Goal: Communication & Community: Ask a question

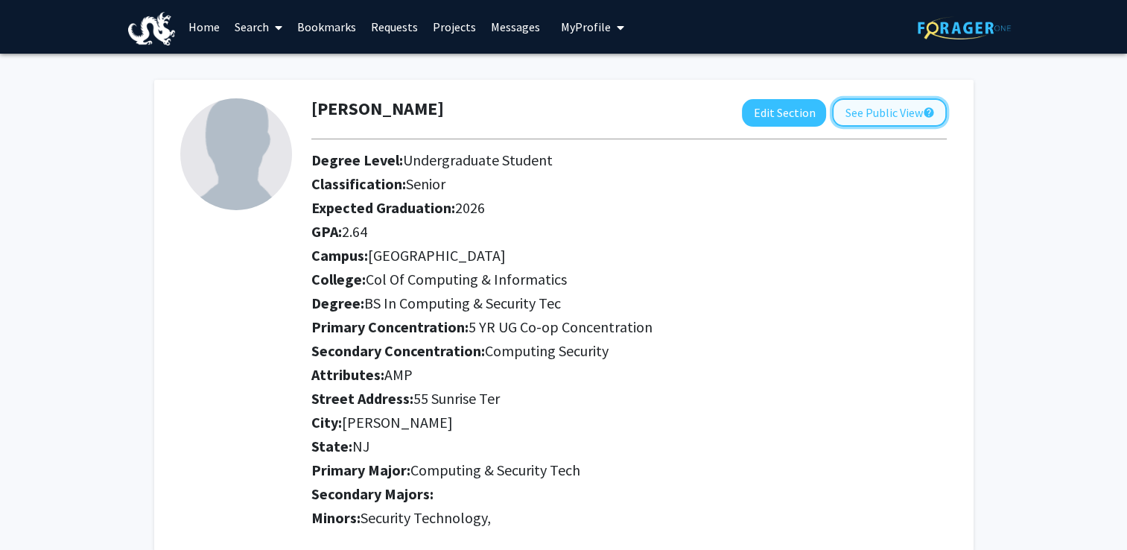
click at [879, 120] on button "See Public View help" at bounding box center [889, 112] width 115 height 28
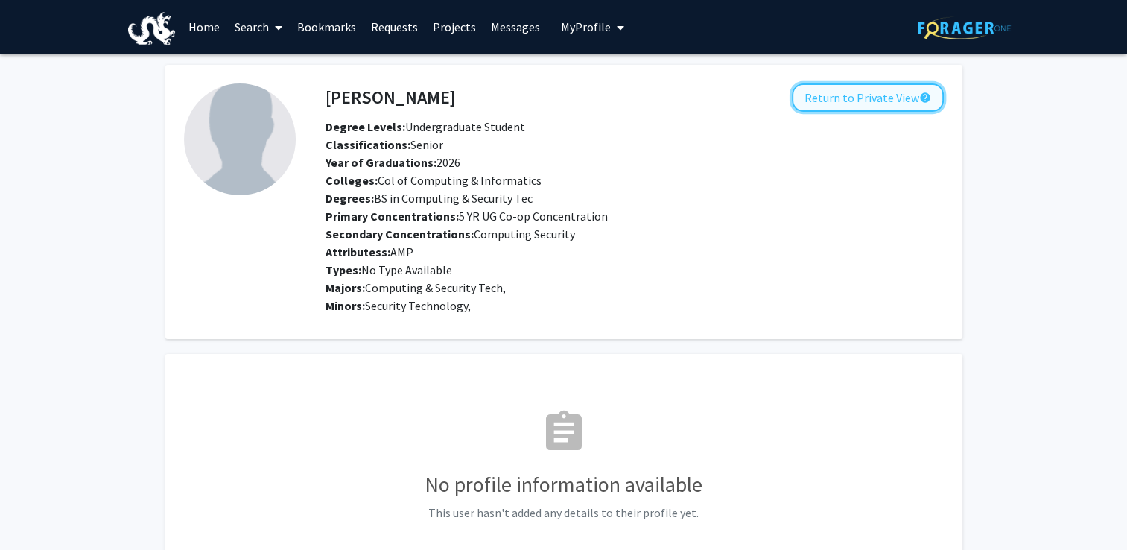
click at [835, 95] on button "Return to Private View help" at bounding box center [868, 97] width 152 height 28
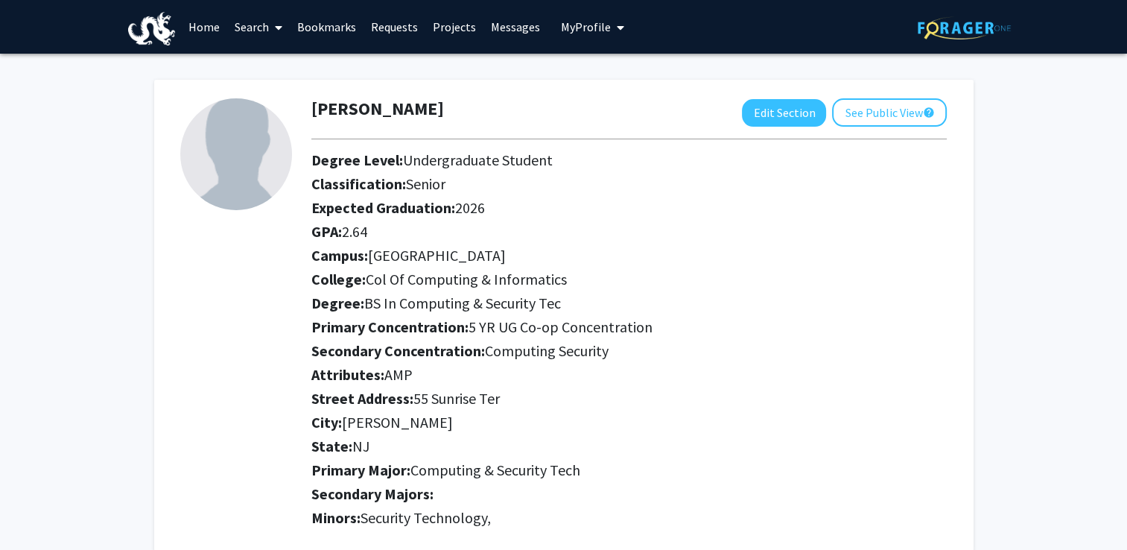
click at [452, 21] on link "Projects" at bounding box center [454, 27] width 58 height 52
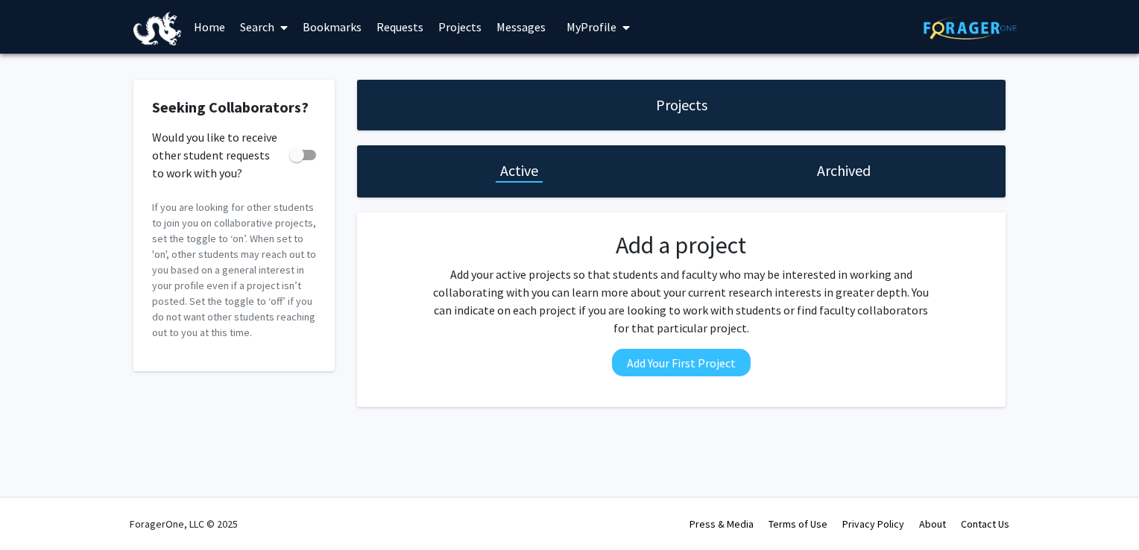
click at [210, 27] on link "Home" at bounding box center [209, 27] width 46 height 52
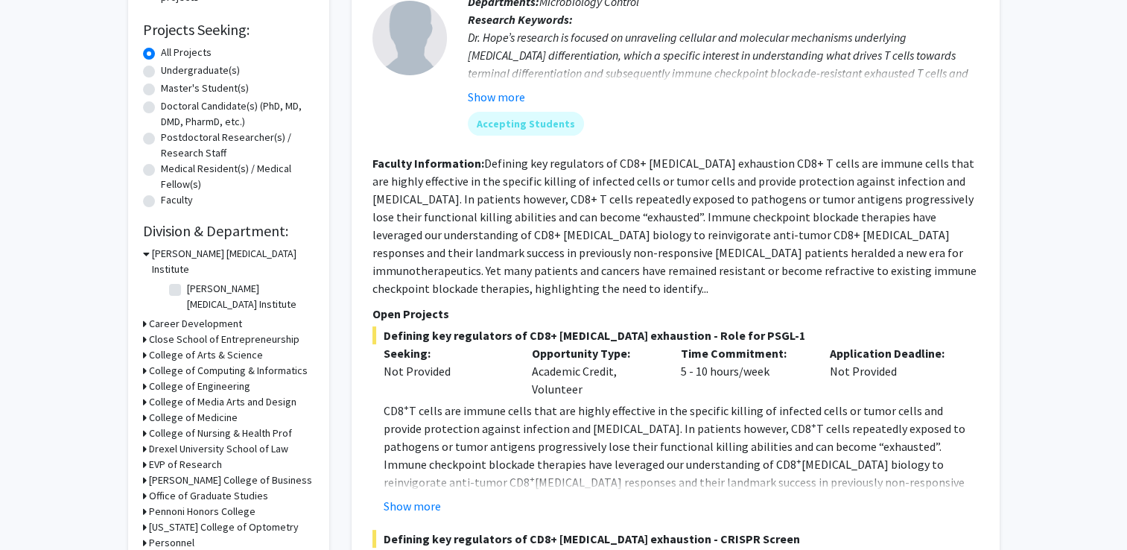
scroll to position [373, 0]
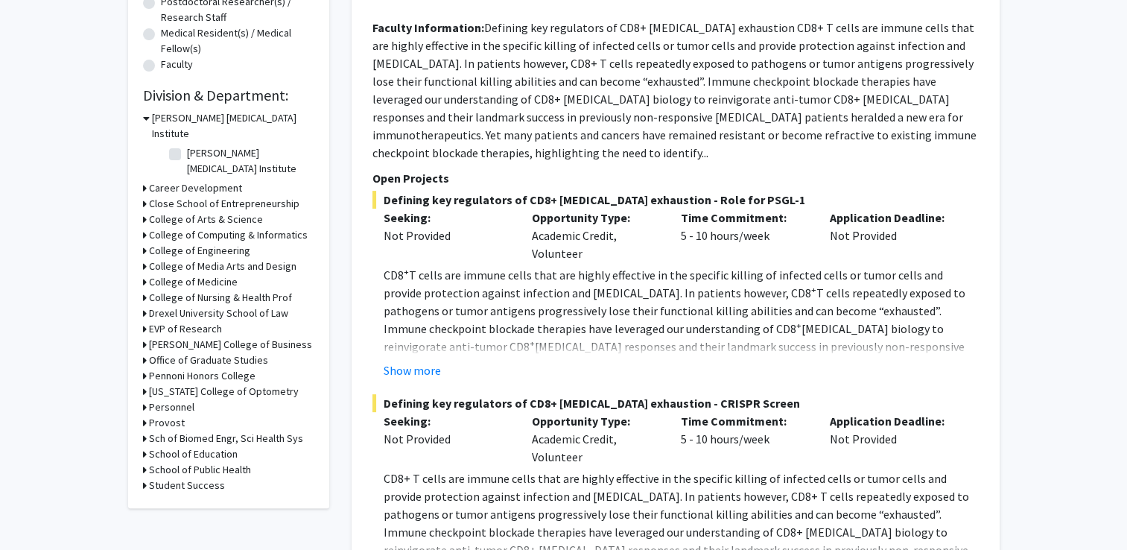
click at [144, 118] on icon at bounding box center [146, 118] width 7 height 16
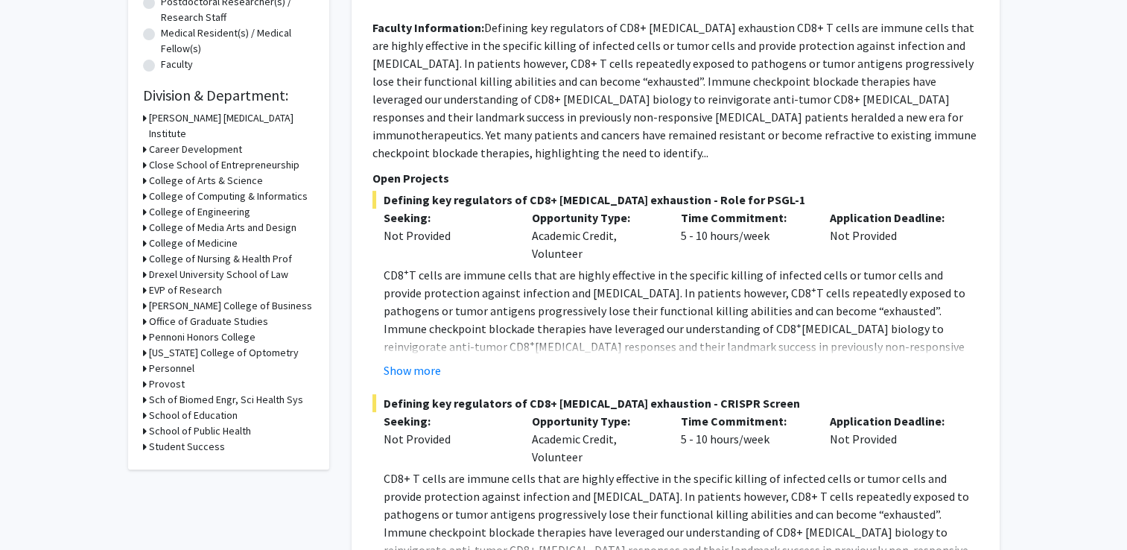
click at [152, 204] on h3 "College of Engineering" at bounding box center [199, 212] width 101 height 16
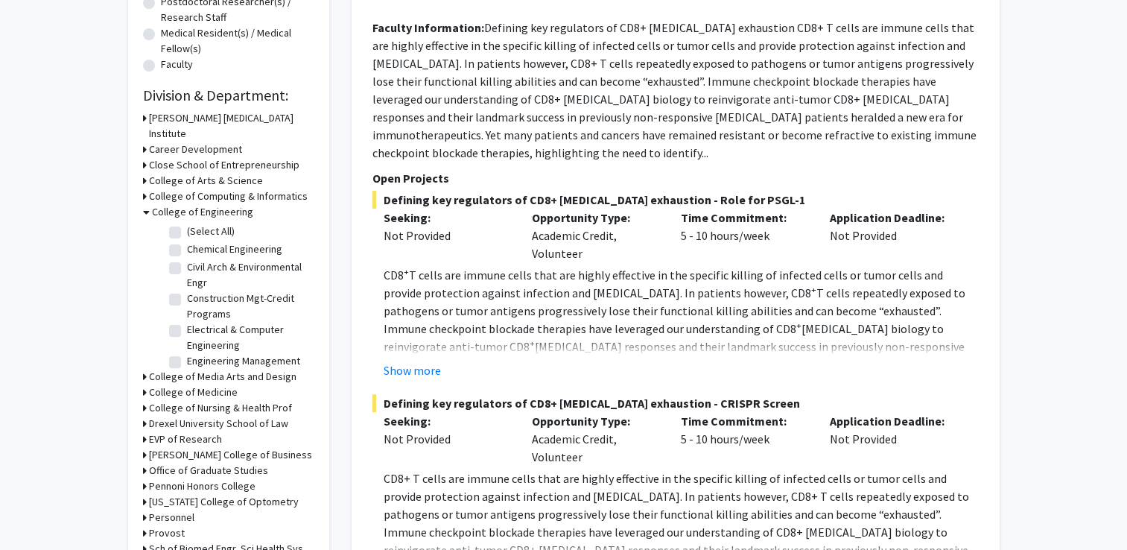
click at [187, 224] on label "(Select All)" at bounding box center [211, 232] width 48 height 16
click at [187, 224] on input "(Select All)" at bounding box center [192, 229] width 10 height 10
checkbox input "true"
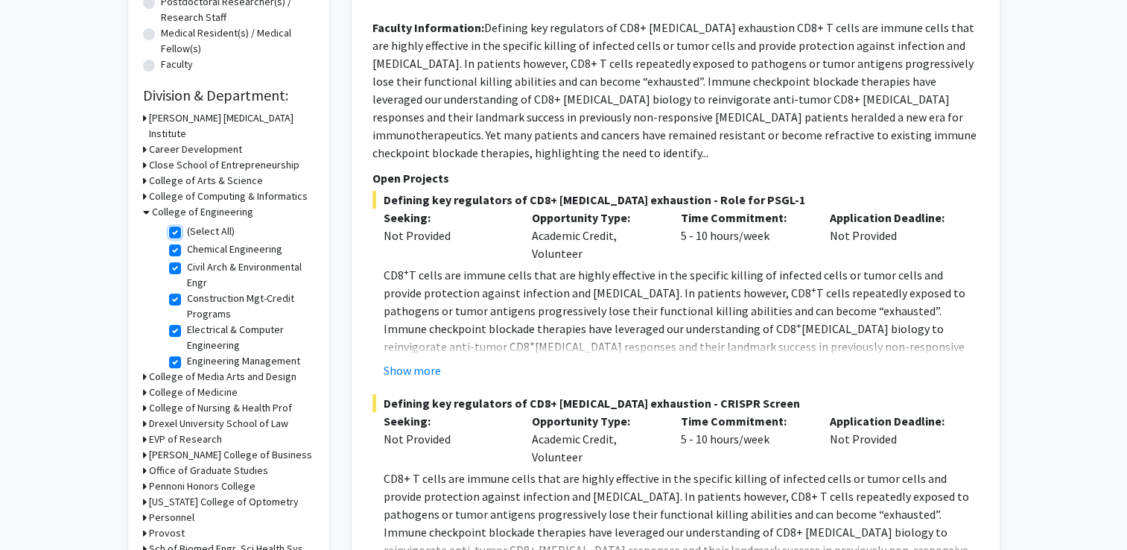
checkbox input "true"
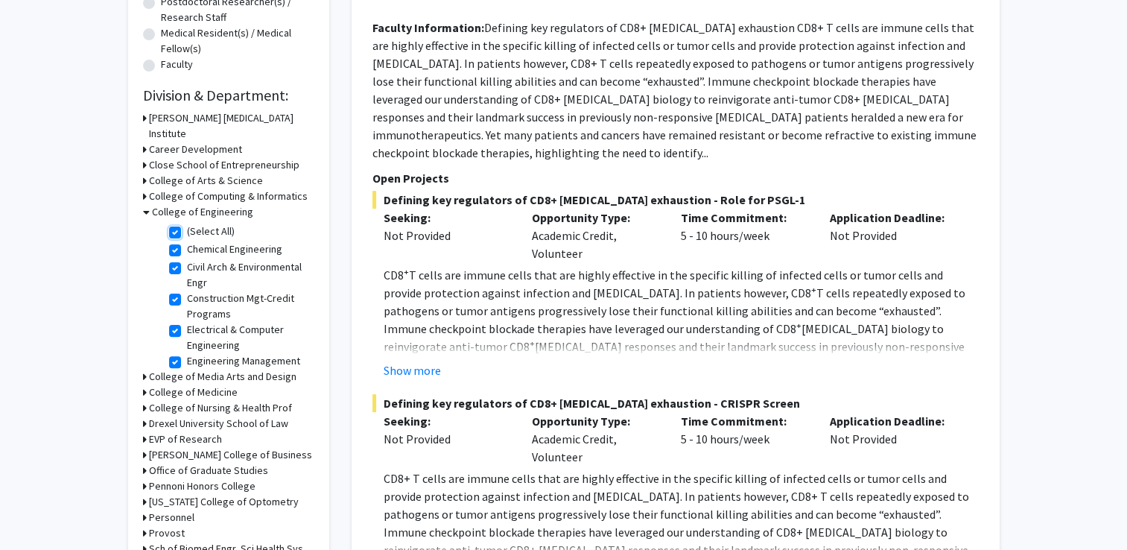
checkbox input "true"
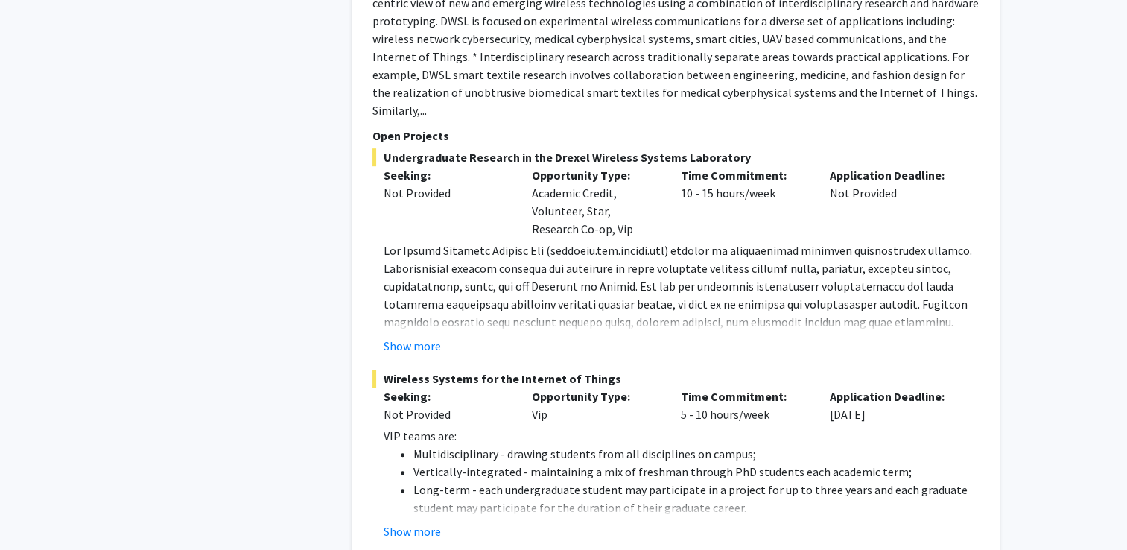
scroll to position [745, 0]
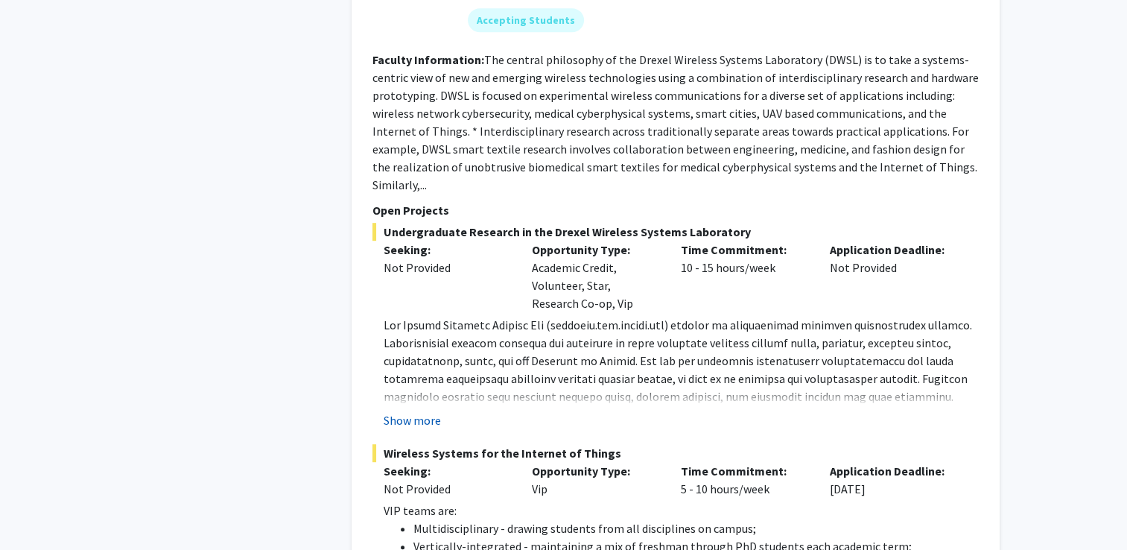
click at [405, 411] on button "Show more" at bounding box center [412, 420] width 57 height 18
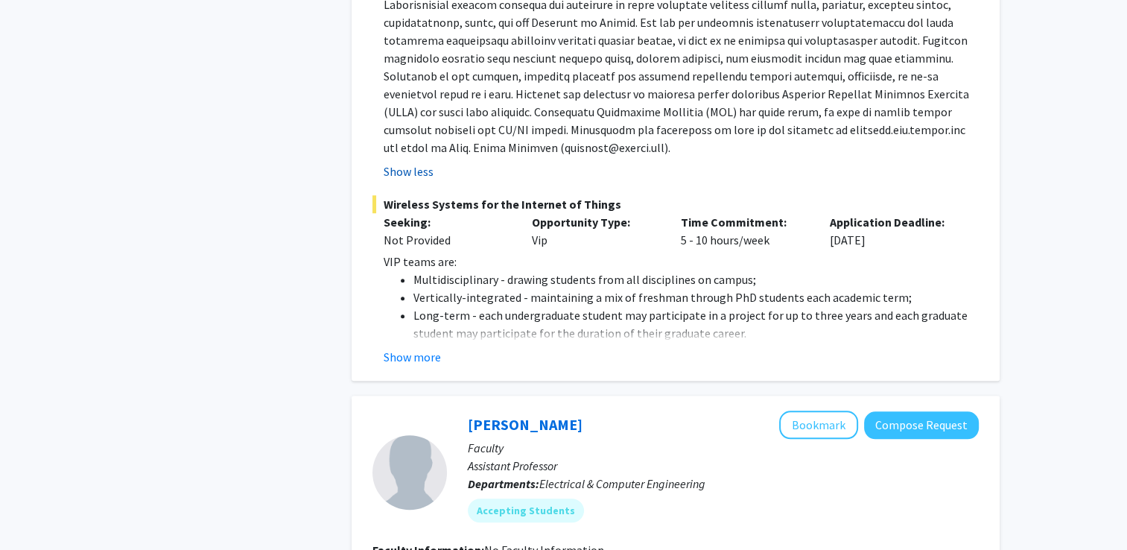
scroll to position [1118, 0]
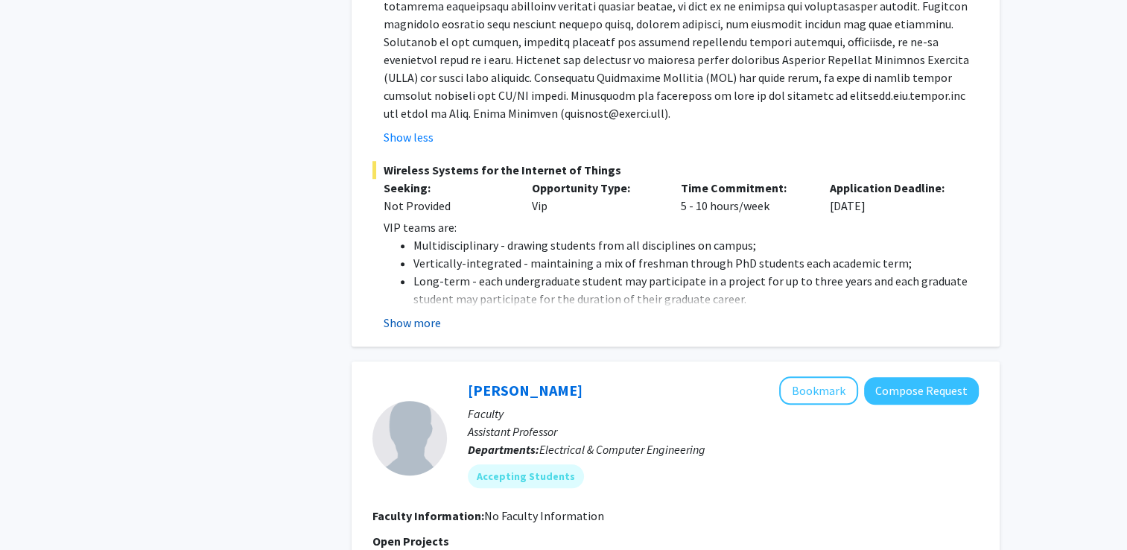
click at [428, 314] on button "Show more" at bounding box center [412, 323] width 57 height 18
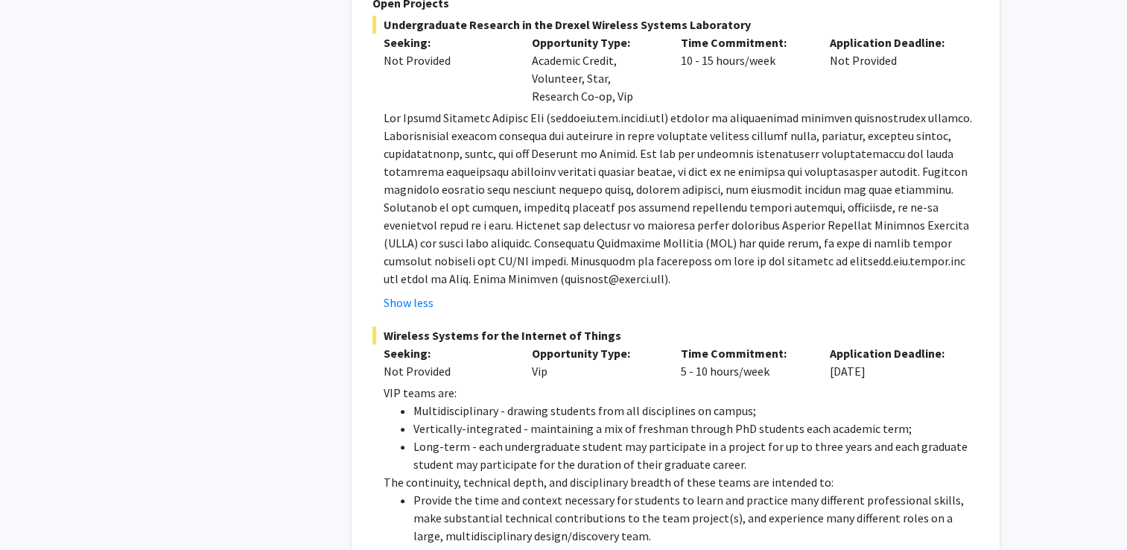
scroll to position [969, 0]
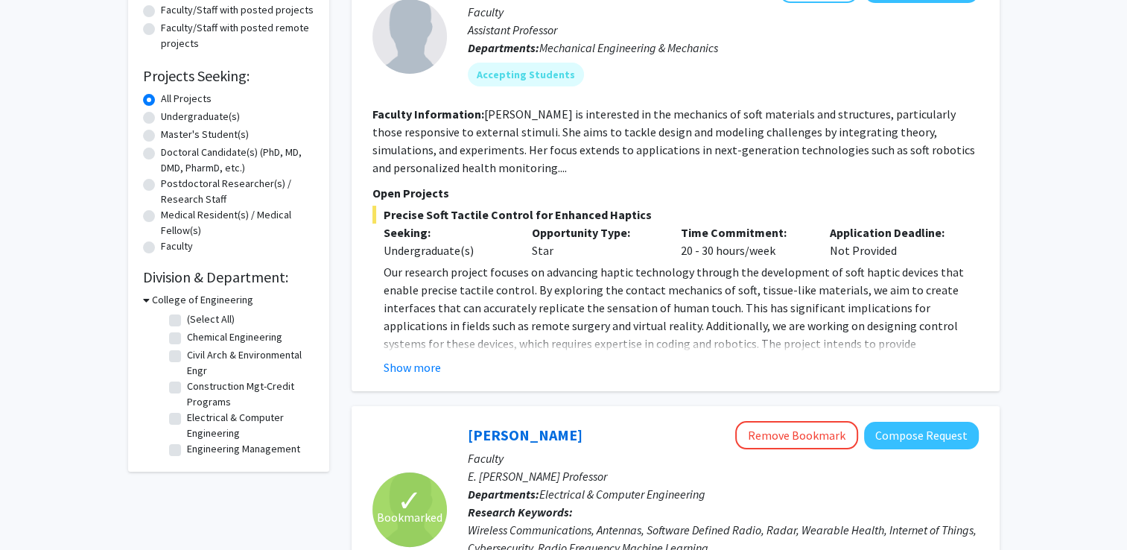
checkbox input "false"
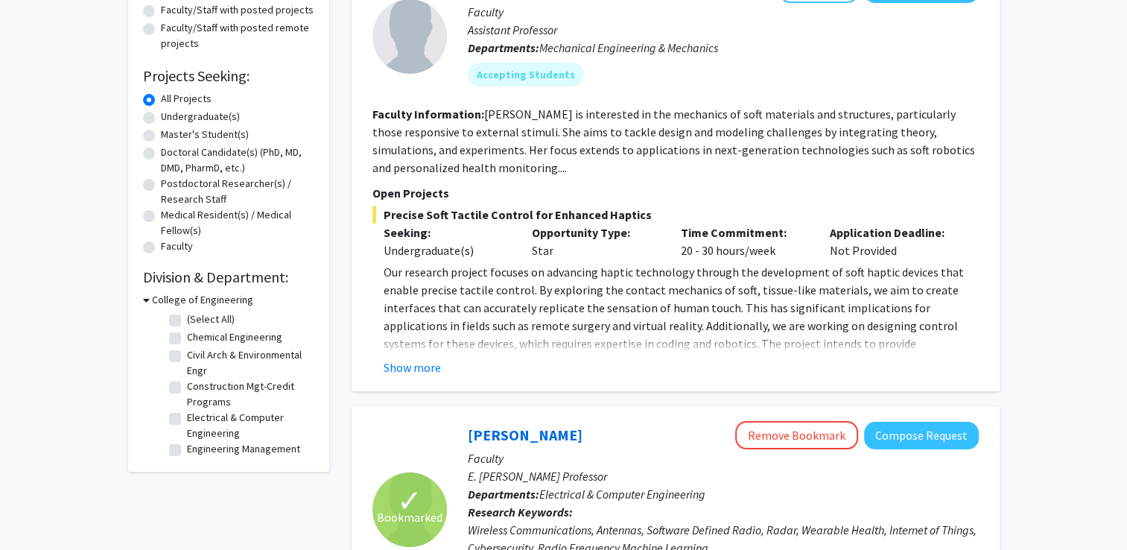
checkbox input "false"
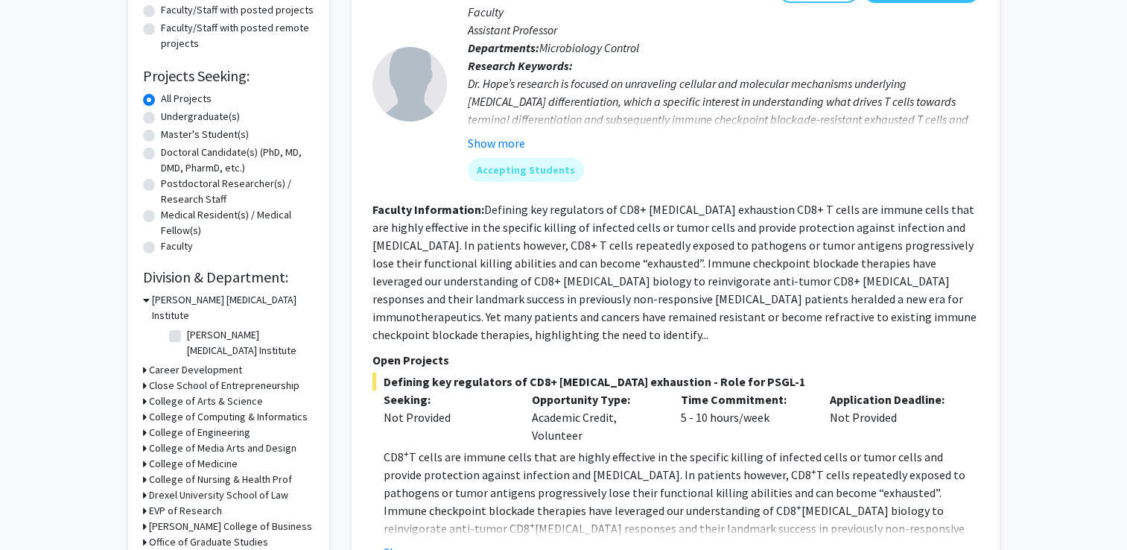
scroll to position [373, 0]
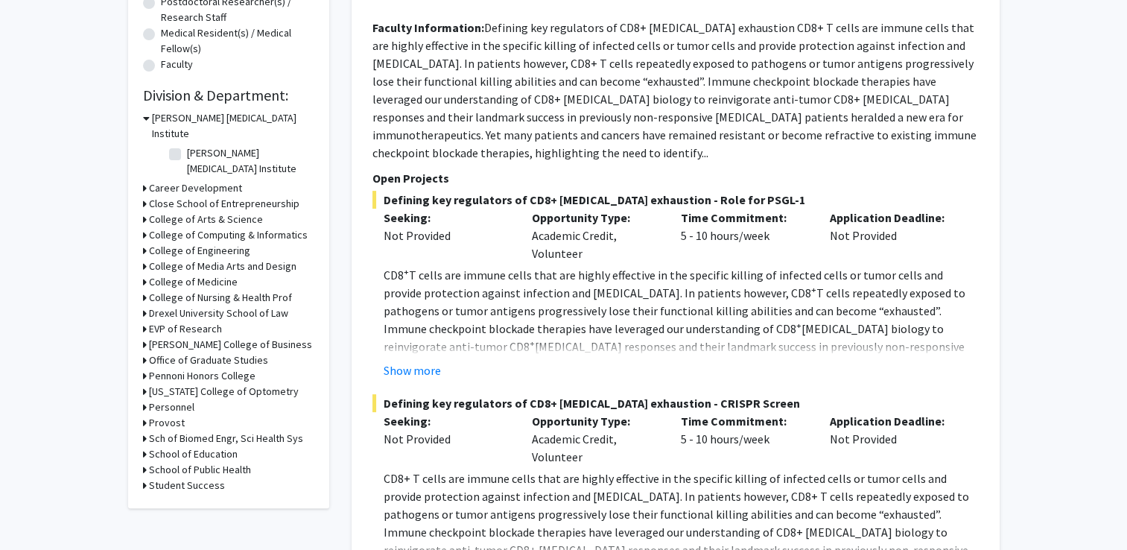
click at [672, 276] on p "CD8 + T cells are immune cells that are highly effective in the specific killin…" at bounding box center [681, 337] width 595 height 143
click at [145, 113] on icon at bounding box center [146, 118] width 7 height 16
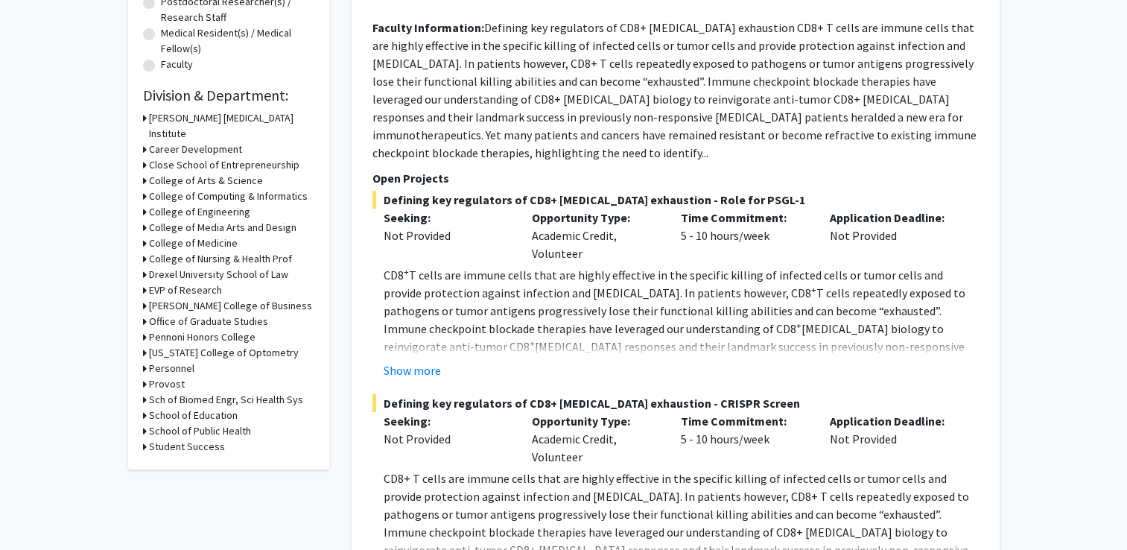
click at [145, 189] on icon at bounding box center [145, 197] width 4 height 16
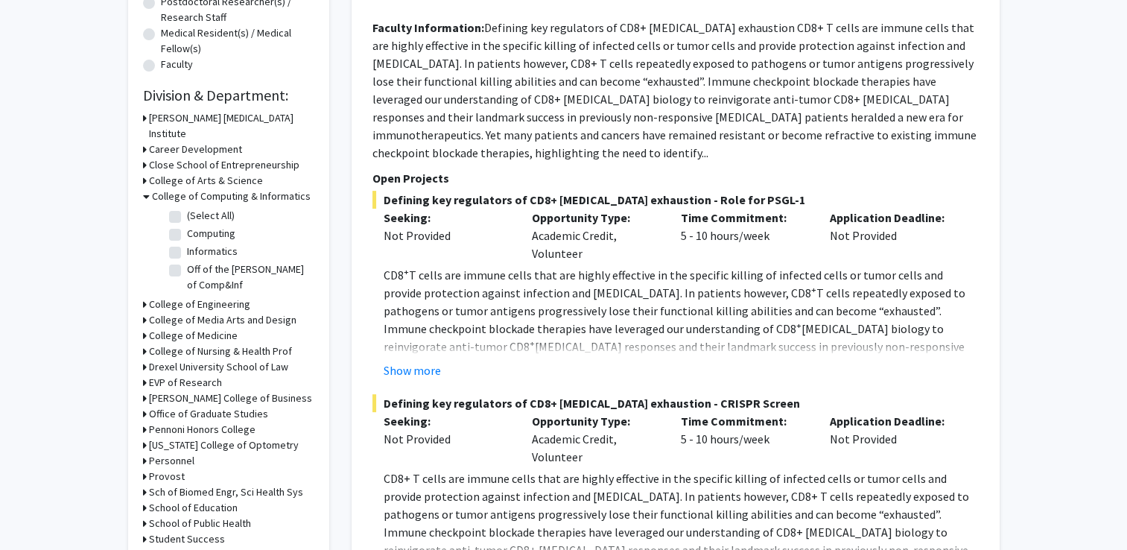
click at [145, 189] on icon at bounding box center [146, 197] width 7 height 16
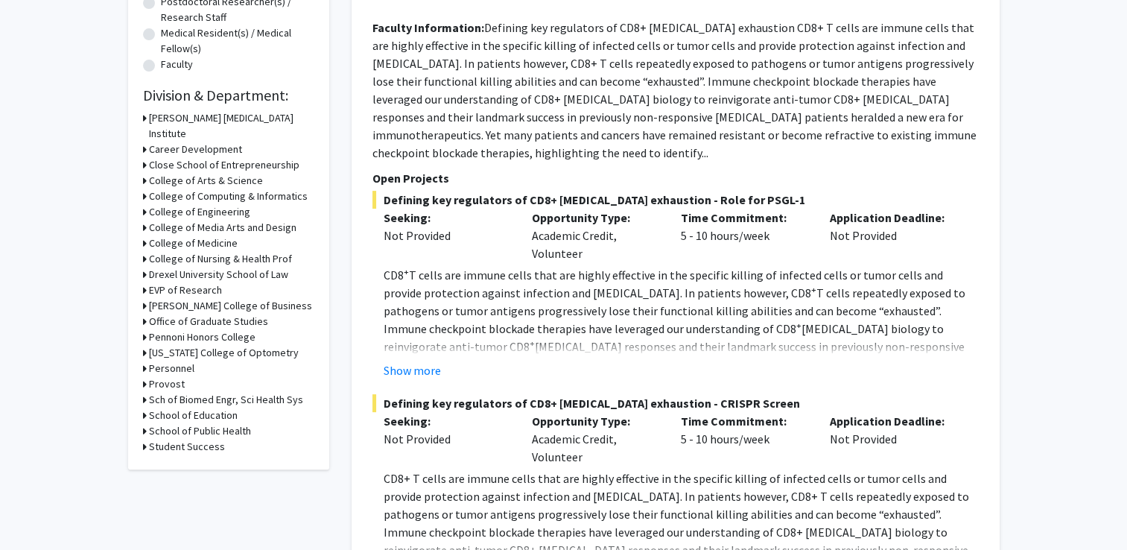
click at [145, 173] on icon at bounding box center [145, 181] width 4 height 16
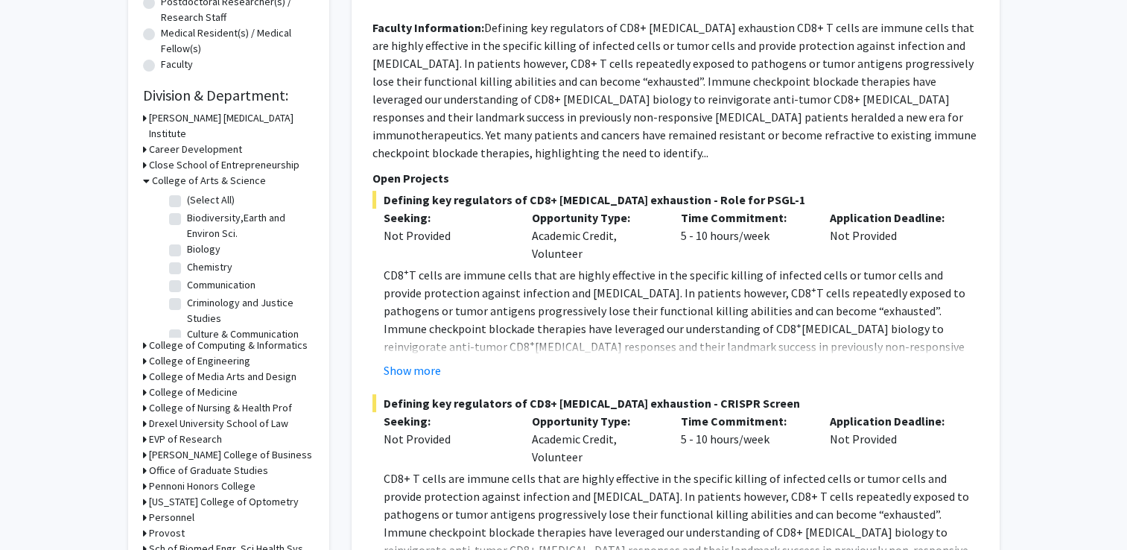
click at [145, 173] on icon at bounding box center [146, 181] width 7 height 16
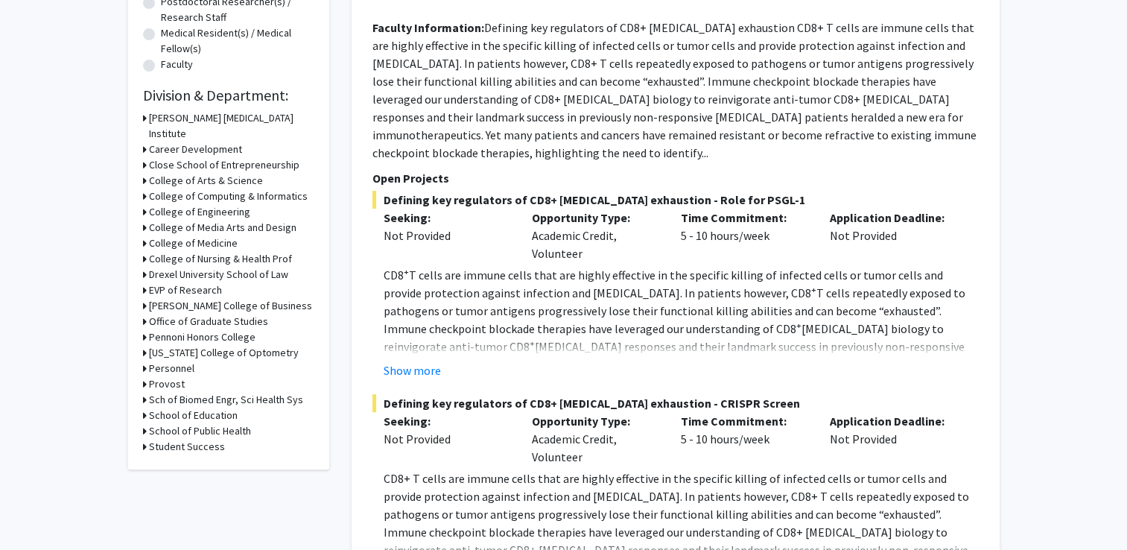
click at [145, 267] on icon at bounding box center [145, 275] width 4 height 16
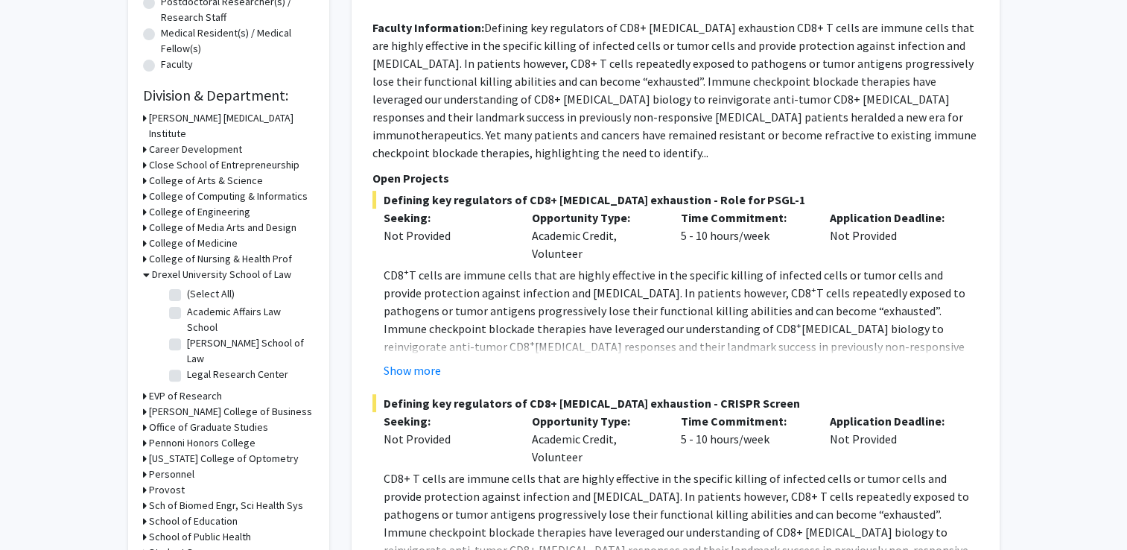
click at [145, 267] on icon at bounding box center [146, 275] width 7 height 16
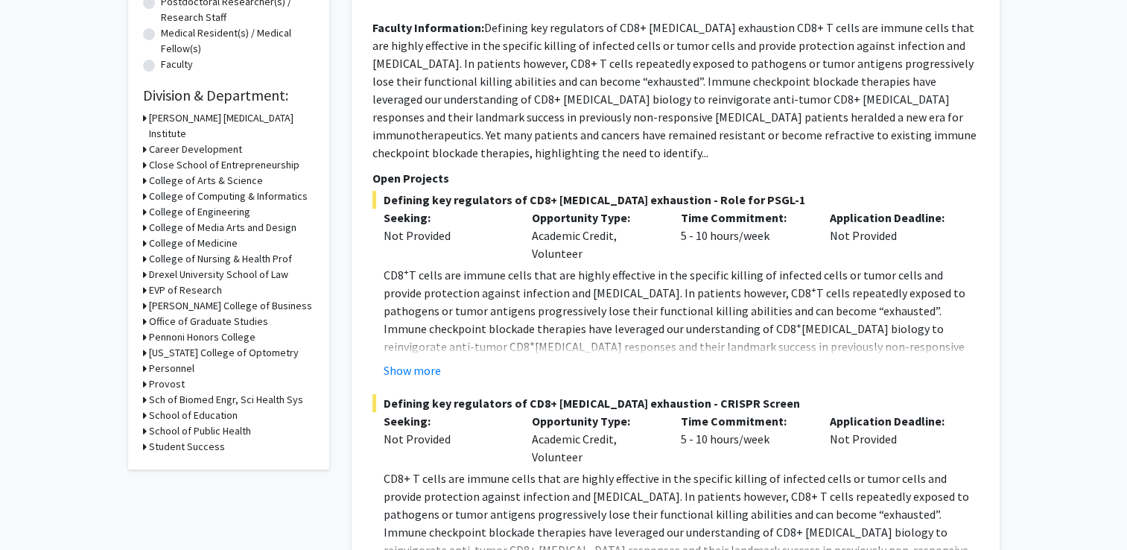
click at [145, 235] on icon at bounding box center [145, 243] width 4 height 16
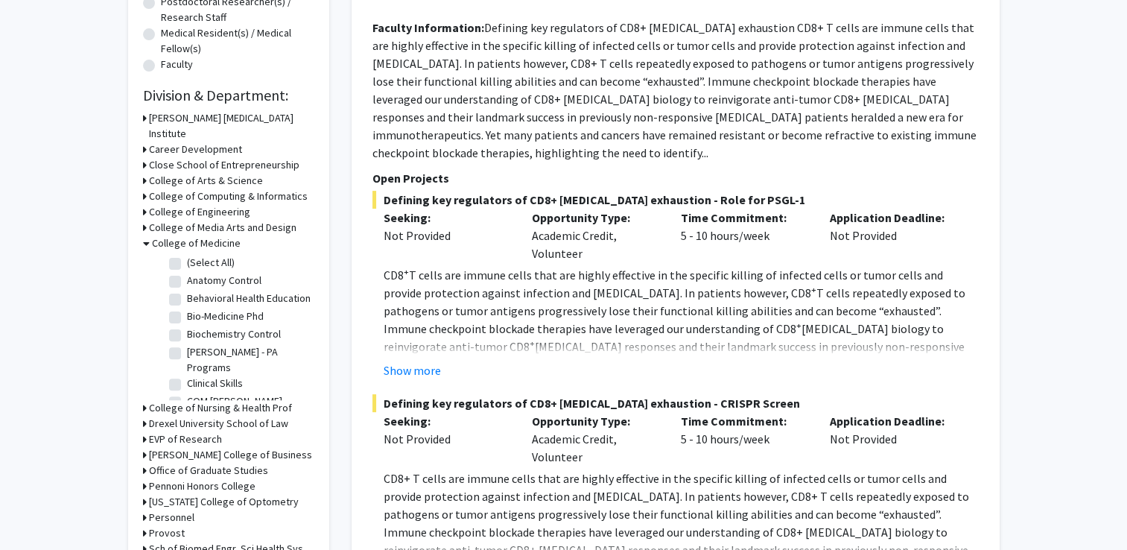
click at [145, 235] on icon at bounding box center [146, 243] width 7 height 16
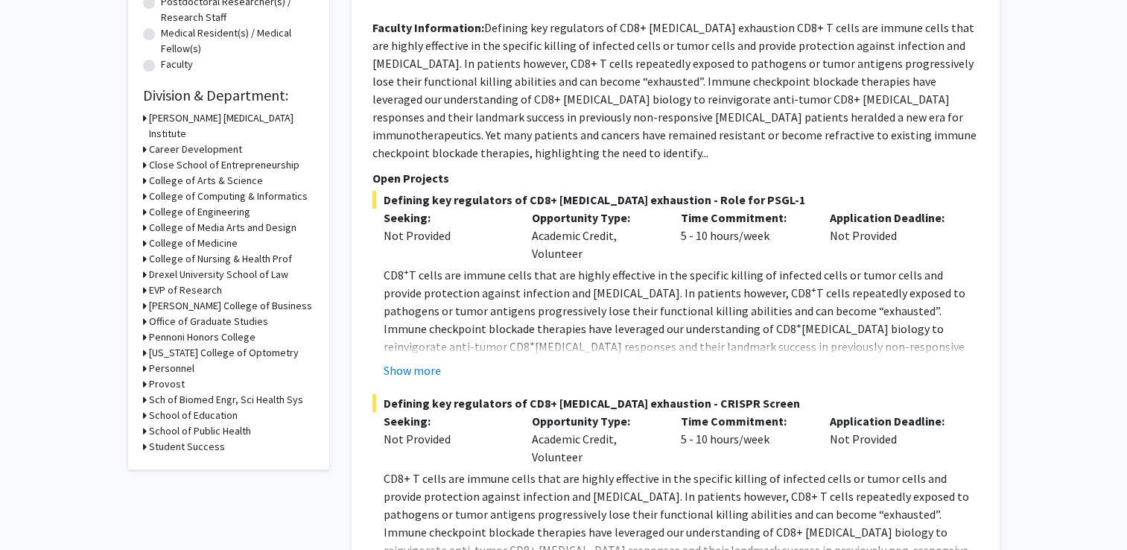
click at [143, 204] on icon at bounding box center [145, 212] width 4 height 16
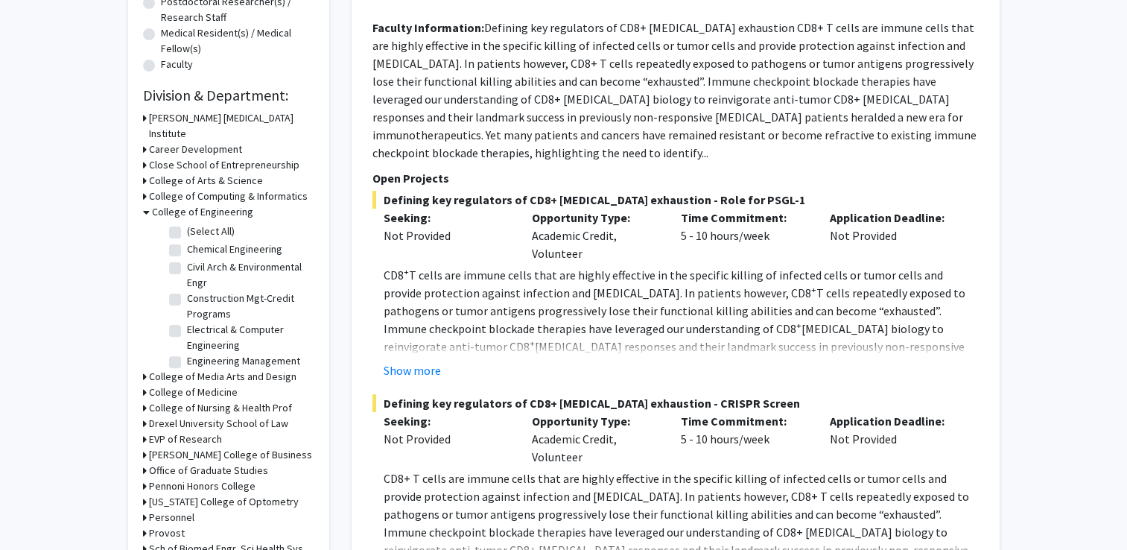
click at [187, 224] on label "(Select All)" at bounding box center [211, 232] width 48 height 16
click at [187, 224] on input "(Select All)" at bounding box center [192, 229] width 10 height 10
checkbox input "true"
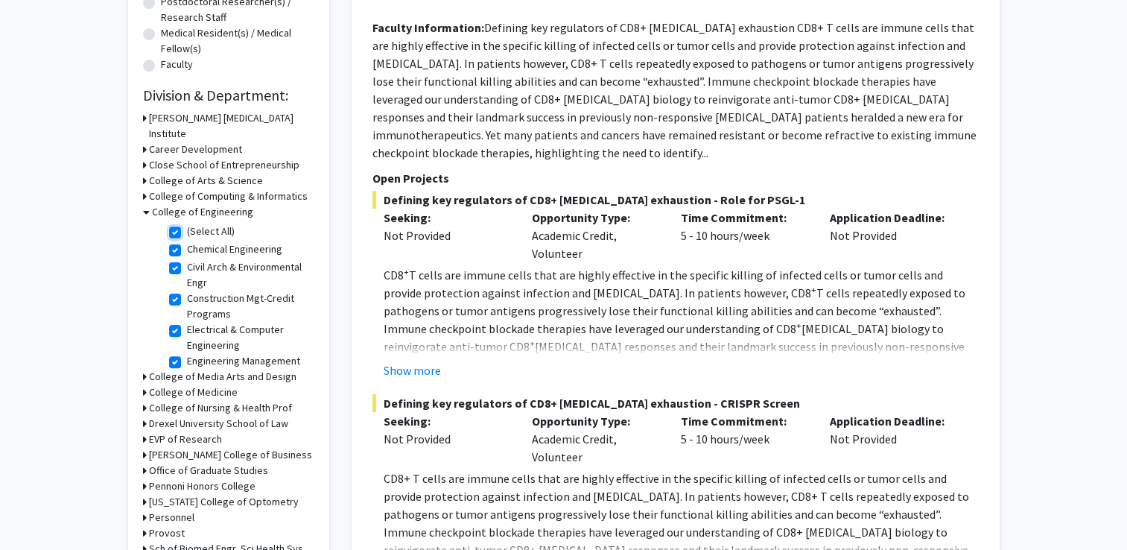
checkbox input "true"
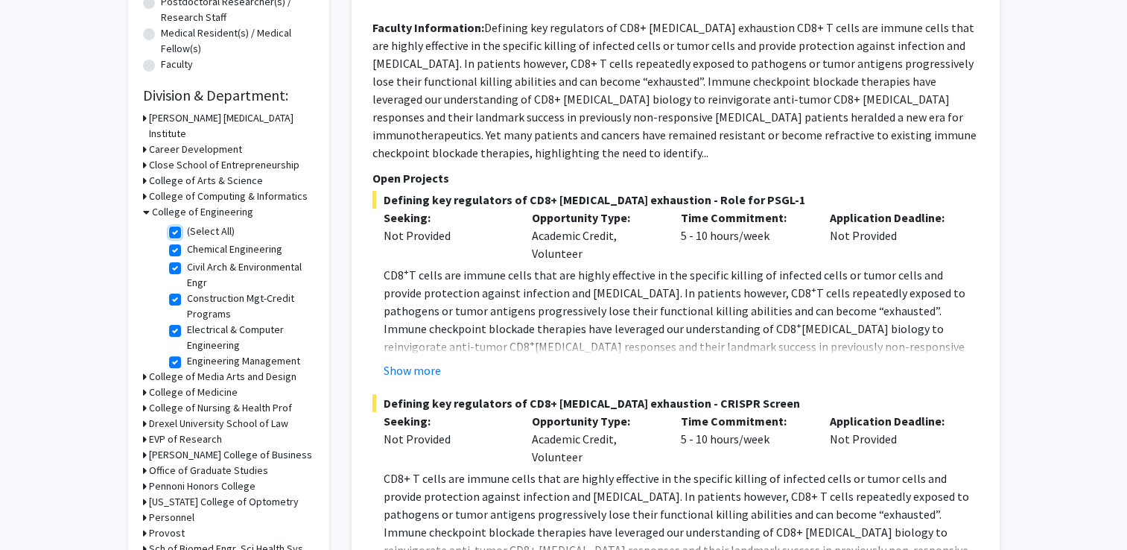
checkbox input "true"
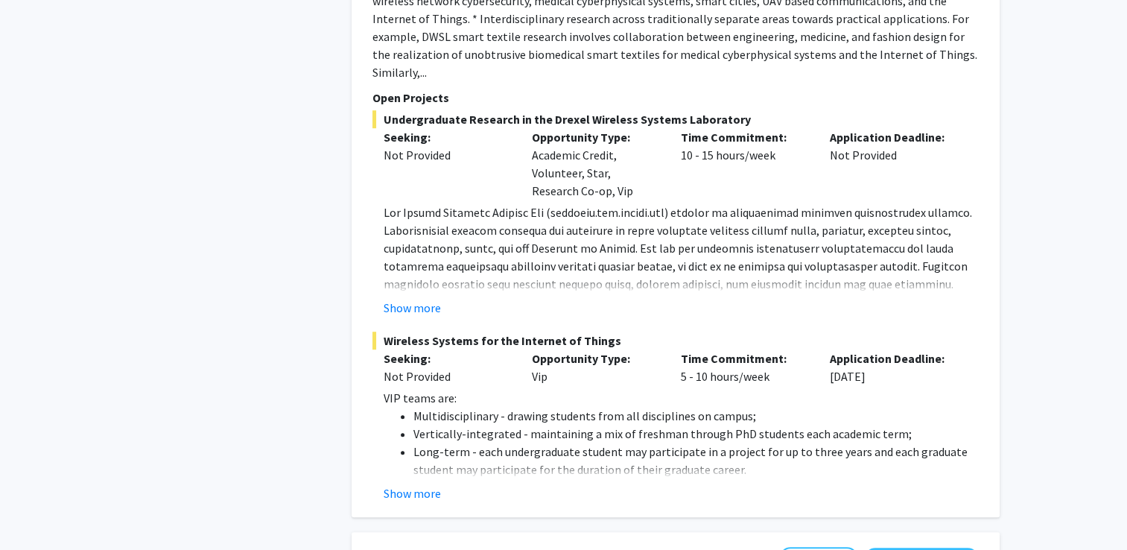
scroll to position [928, 0]
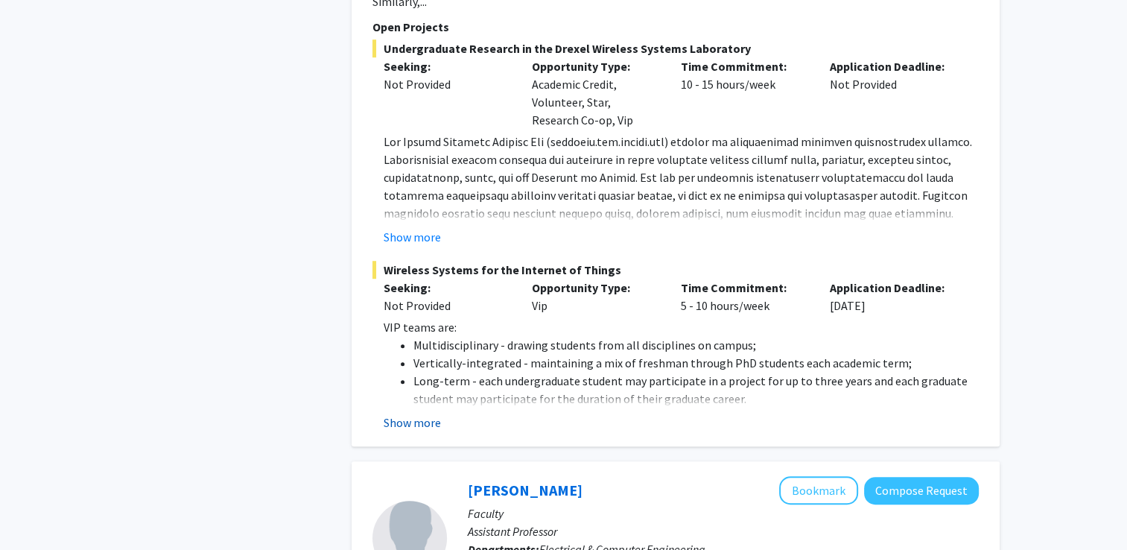
click at [415, 414] on button "Show more" at bounding box center [412, 423] width 57 height 18
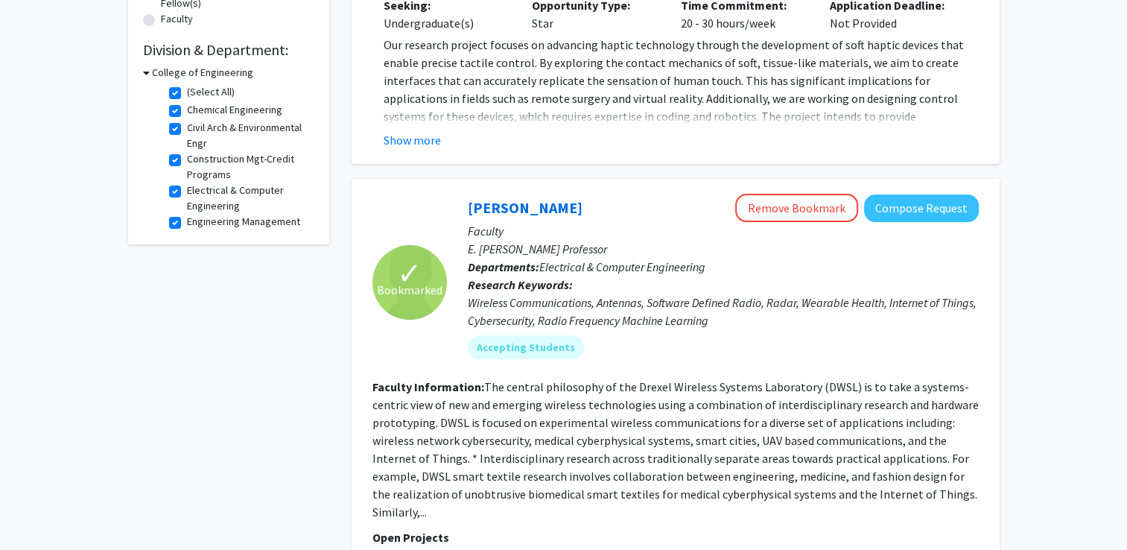
scroll to position [407, 0]
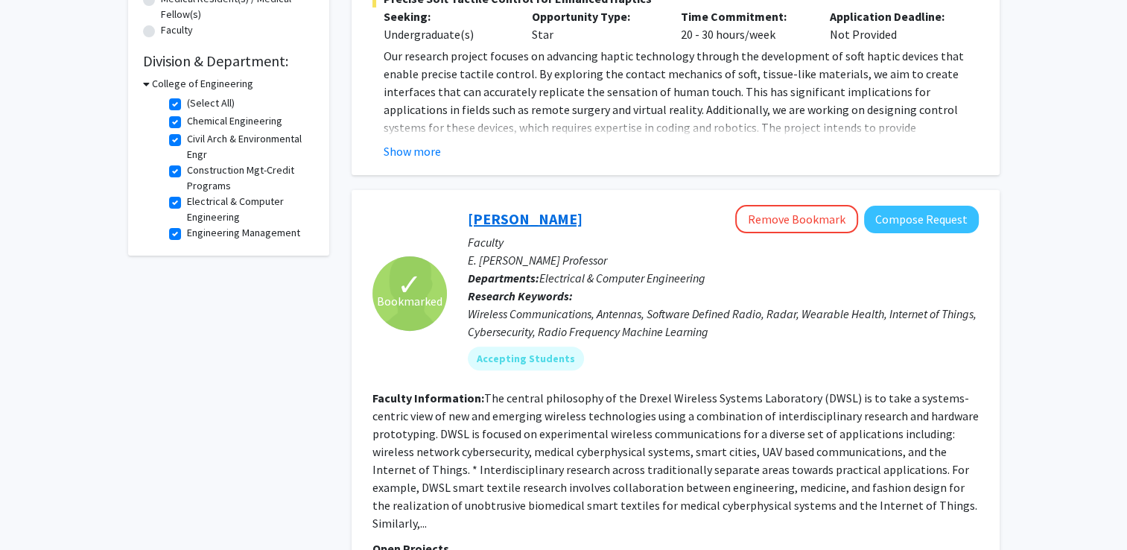
drag, startPoint x: 581, startPoint y: 211, endPoint x: 467, endPoint y: 221, distance: 114.5
click at [468, 221] on div "[PERSON_NAME] Remove Bookmark Compose Request" at bounding box center [723, 219] width 511 height 28
copy link "[PERSON_NAME]"
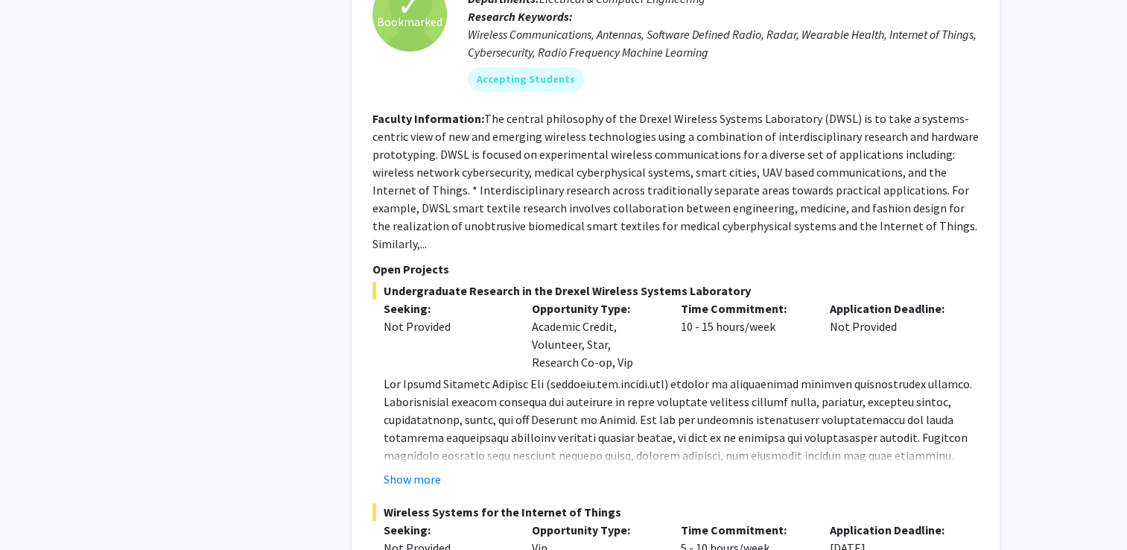
scroll to position [481, 0]
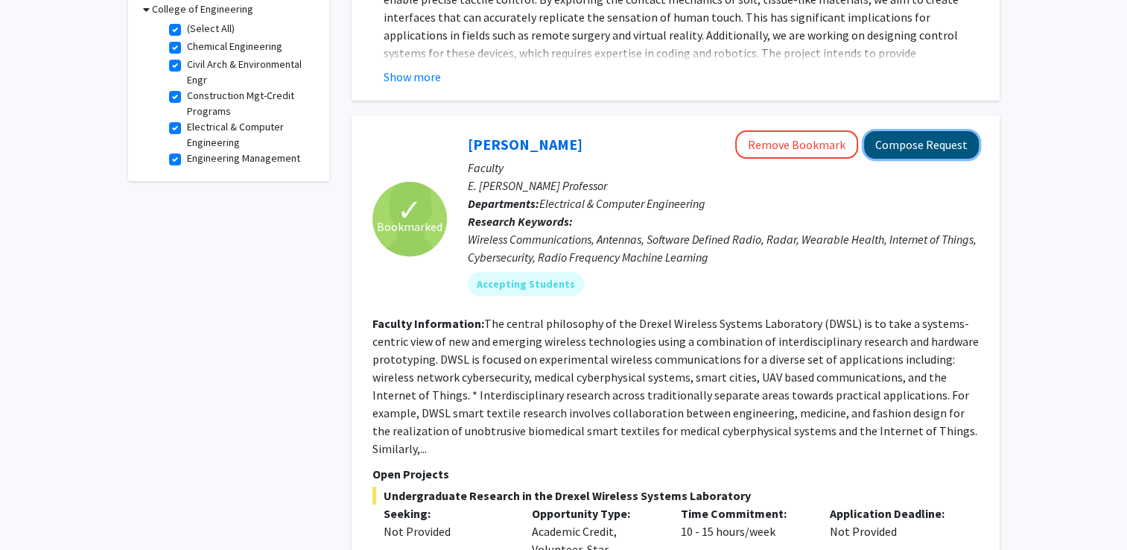
click at [917, 149] on button "Compose Request" at bounding box center [921, 145] width 115 height 28
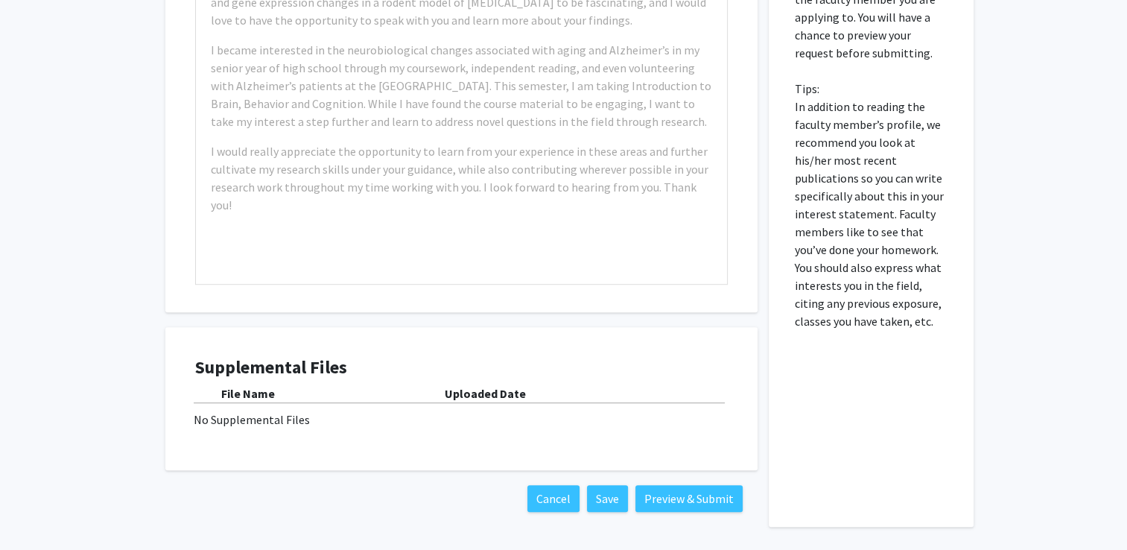
scroll to position [969, 0]
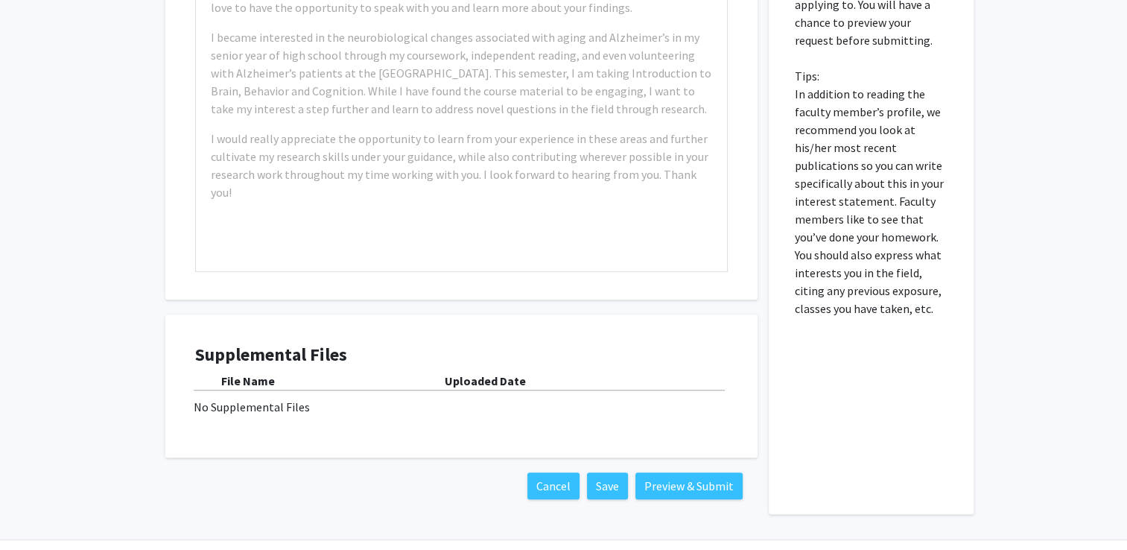
drag, startPoint x: 810, startPoint y: 420, endPoint x: 814, endPoint y: 433, distance: 13.4
drag, startPoint x: 814, startPoint y: 433, endPoint x: 337, endPoint y: 227, distance: 520.3
click at [337, 227] on div "Example: I am a Neuroscience major passionate about [MEDICAL_DATA] diseases, es…" at bounding box center [461, 100] width 531 height 341
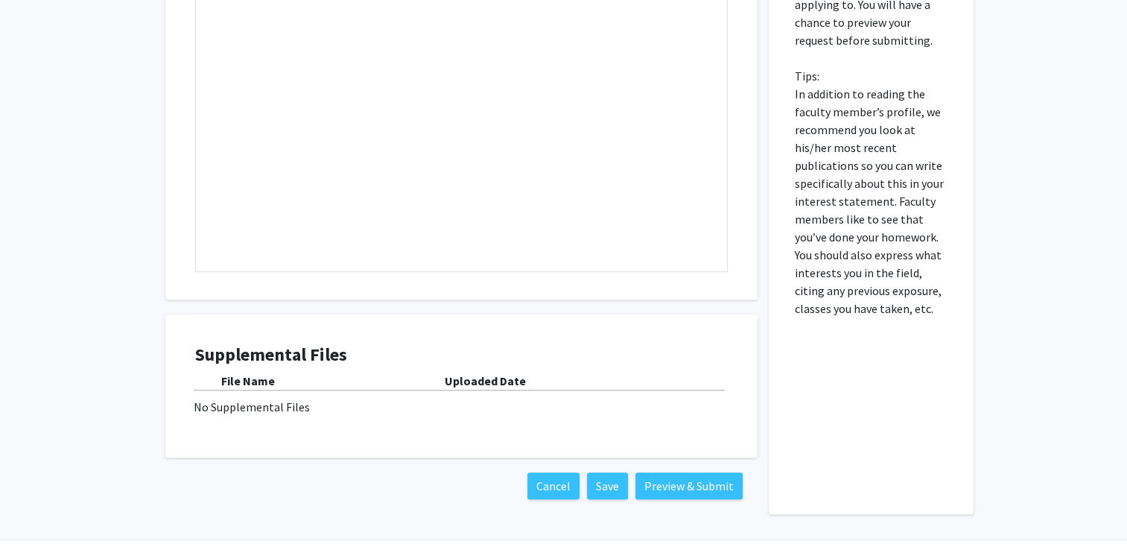
click at [170, 154] on div "Interest Statement Insert link Remove link" at bounding box center [461, 77] width 592 height 444
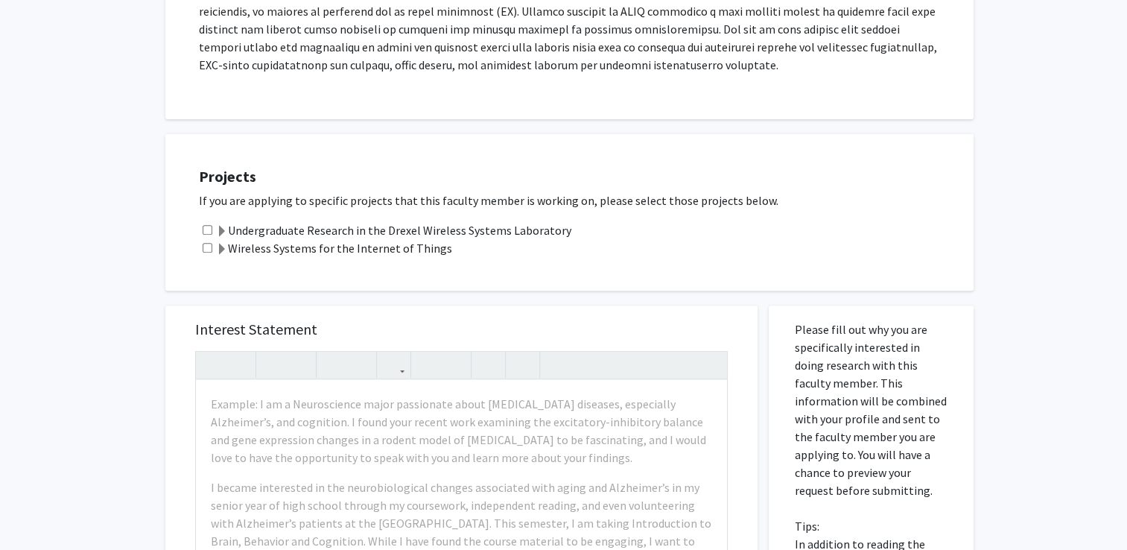
scroll to position [298, 0]
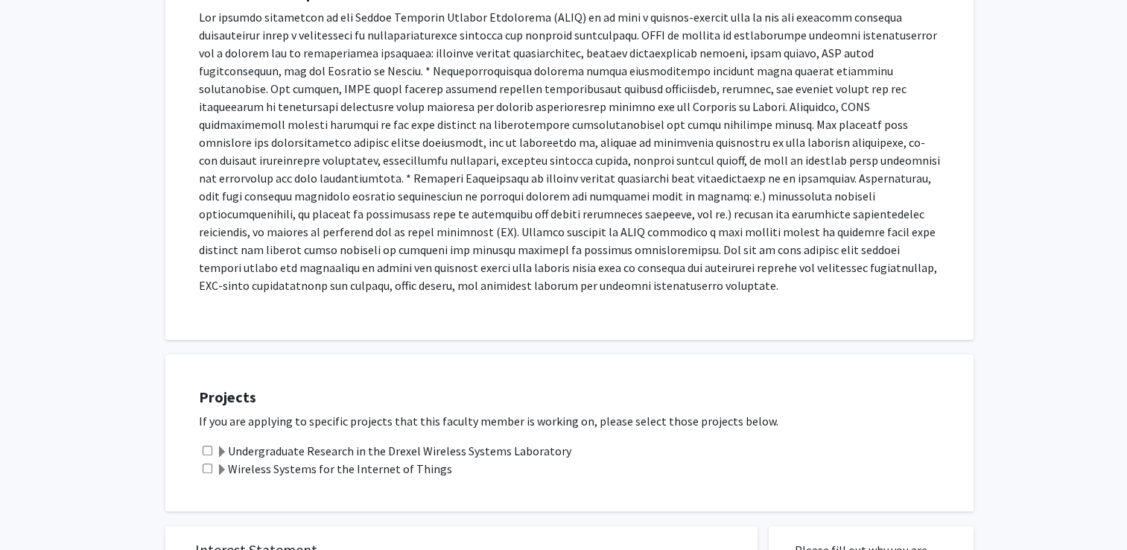
click at [219, 446] on span at bounding box center [222, 452] width 12 height 12
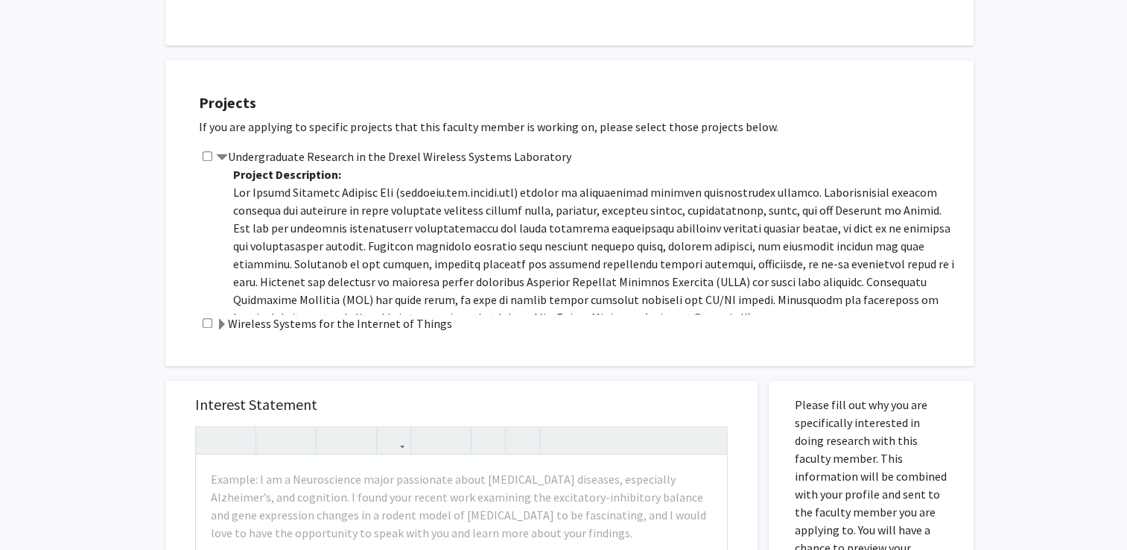
scroll to position [596, 0]
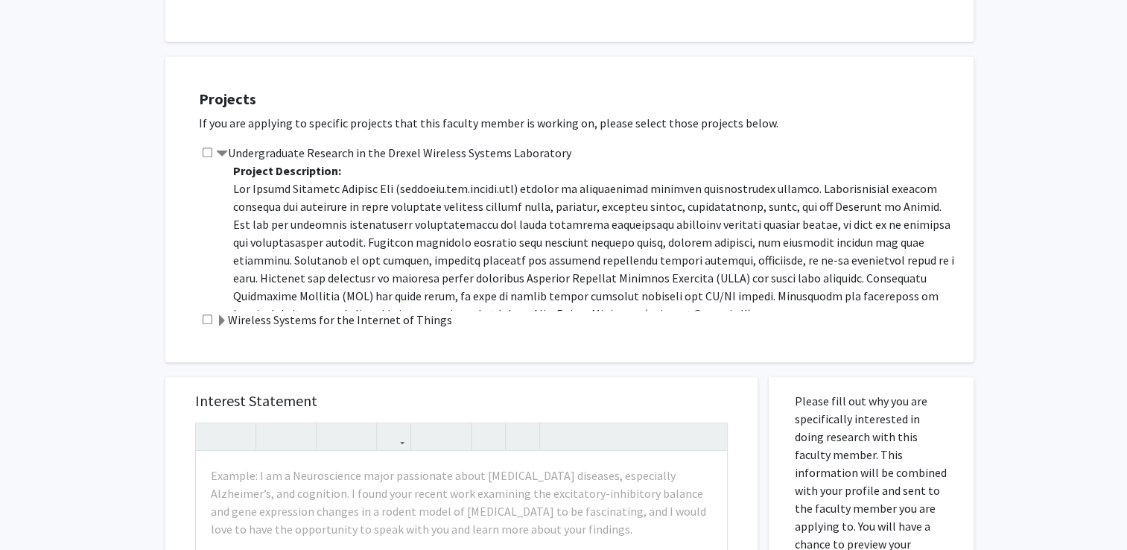
click at [215, 144] on div "Undergraduate Research in the Drexel Wireless Systems Laboratory Project Descri…" at bounding box center [579, 227] width 760 height 167
click at [221, 148] on span at bounding box center [222, 154] width 12 height 12
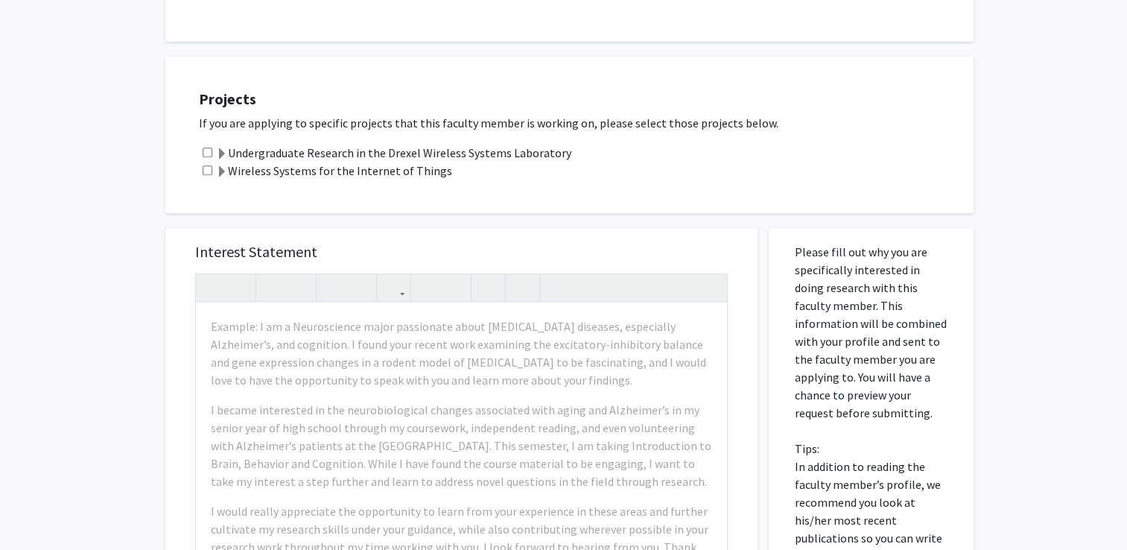
click at [224, 166] on span at bounding box center [222, 172] width 12 height 12
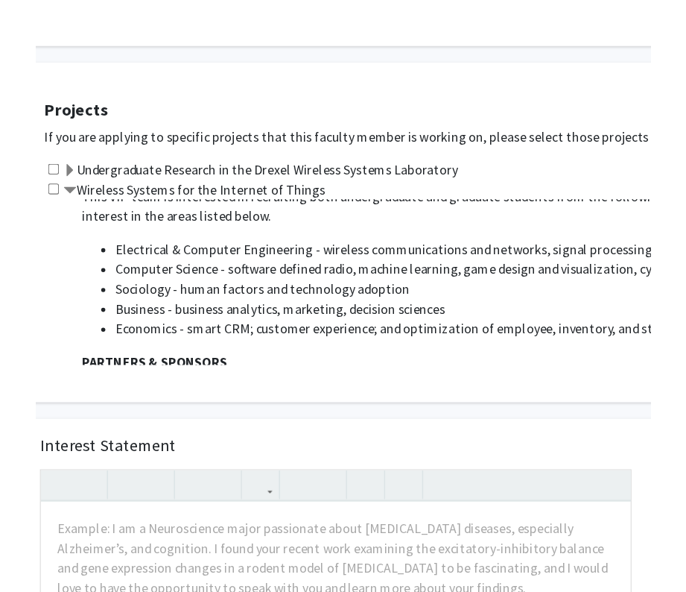
scroll to position [745, 0]
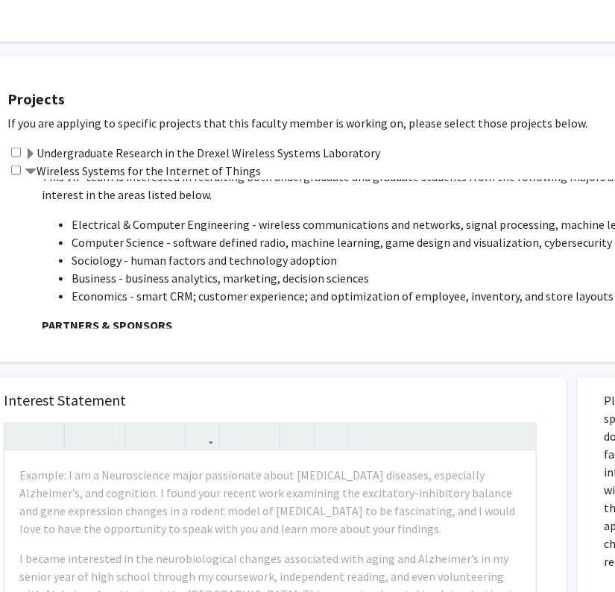
click at [504, 124] on div "Projects If you are applying to specific projects that this faculty member is w…" at bounding box center [388, 209] width 790 height 268
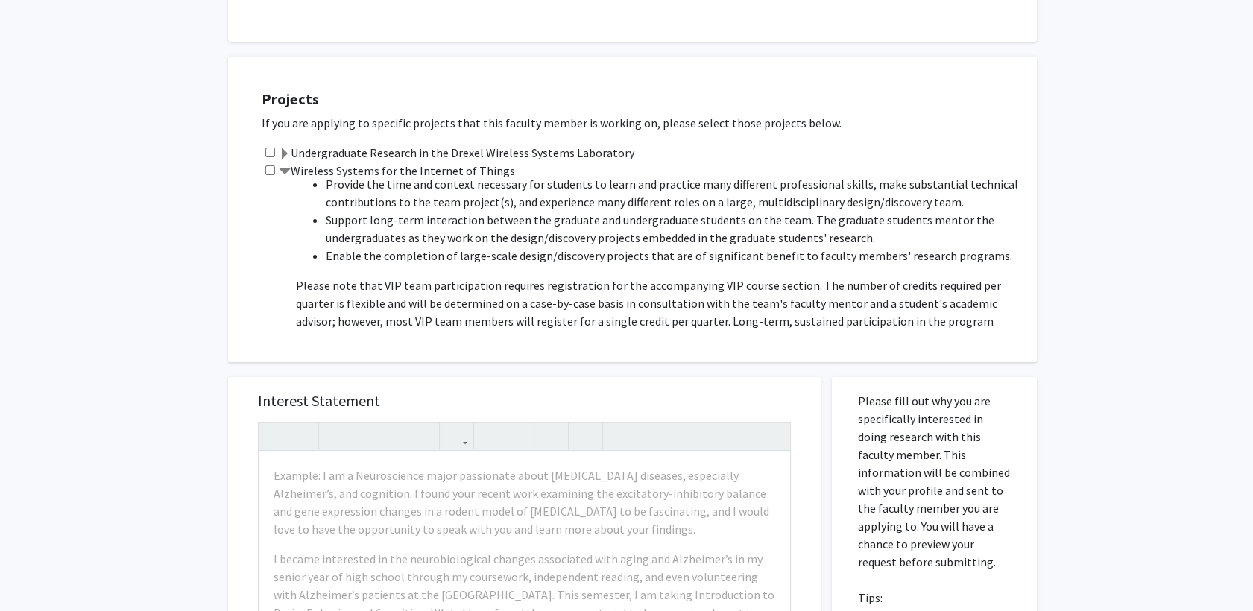
scroll to position [0, 0]
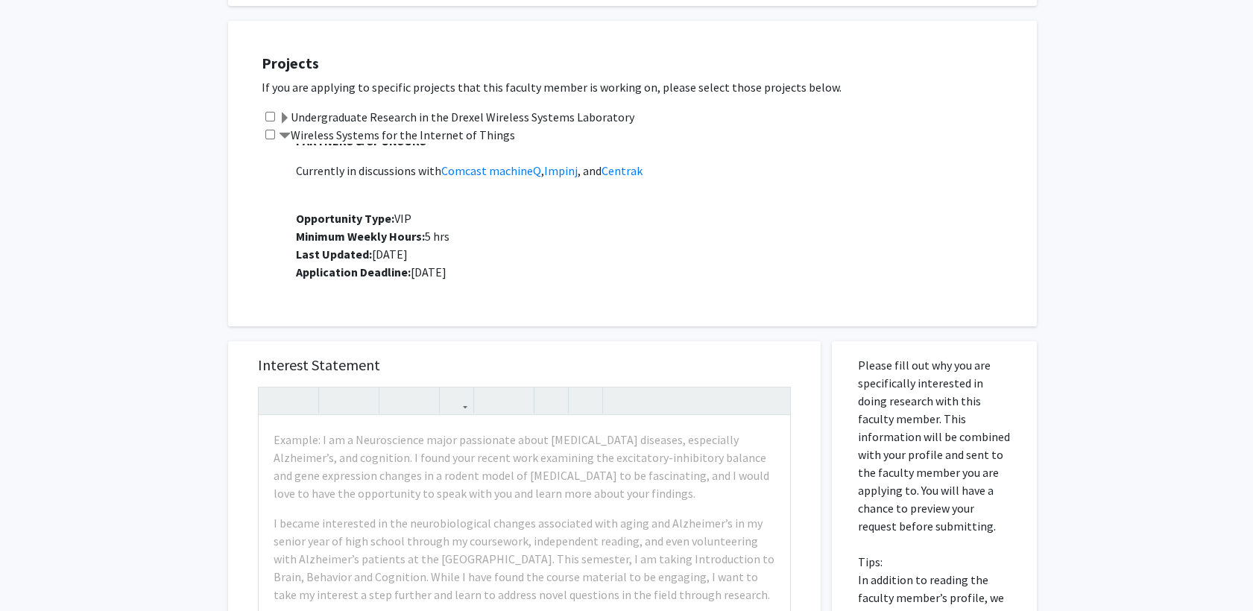
scroll to position [762, 0]
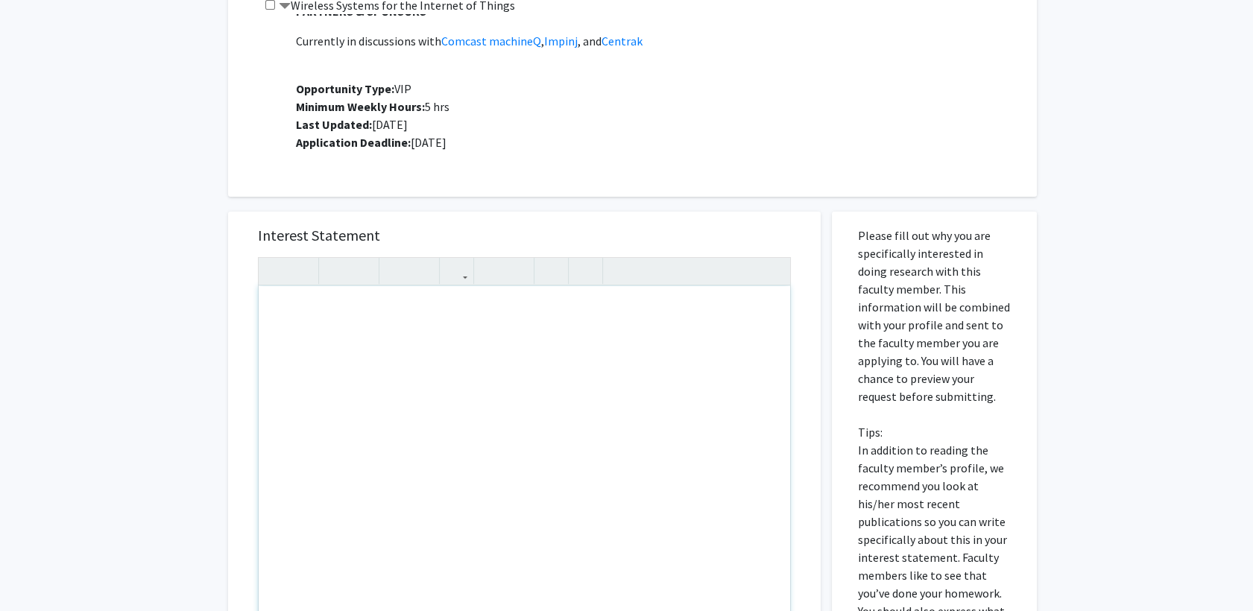
click at [399, 372] on div "Note to users with screen readers: Please press Alt+0 or Option+0 to deactivate…" at bounding box center [524, 456] width 531 height 341
click at [214, 361] on div "All Requests Request for [PERSON_NAME] Request for [PERSON_NAME] Departments: E…" at bounding box center [626, 98] width 1253 height 1612
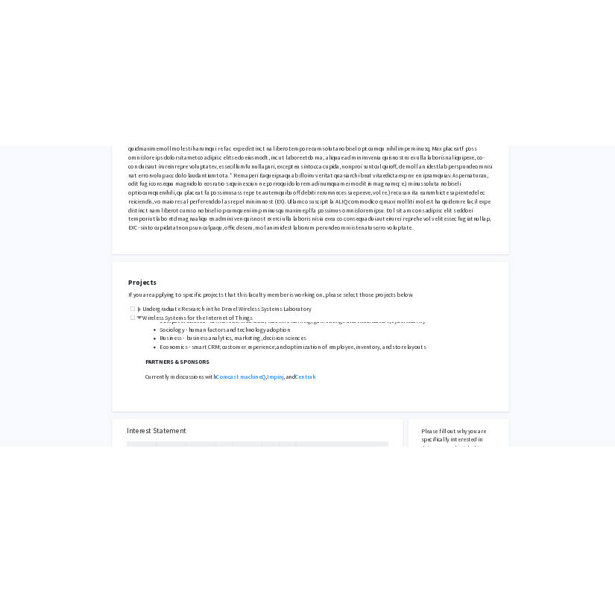
scroll to position [728, 0]
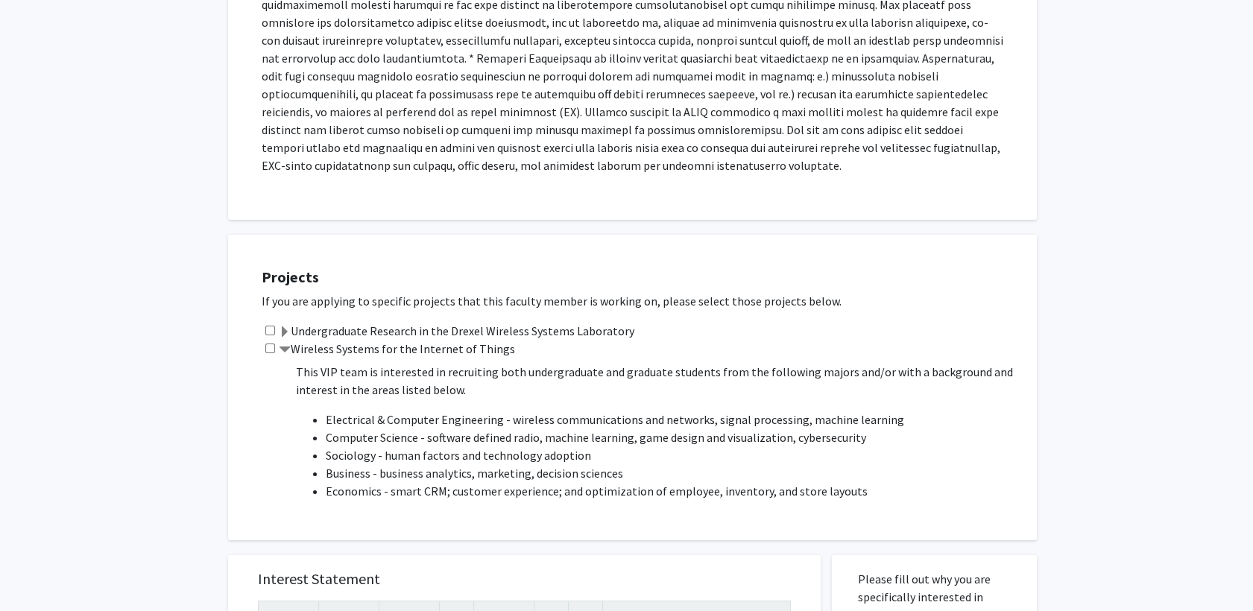
click at [575, 111] on p at bounding box center [632, 31] width 741 height 286
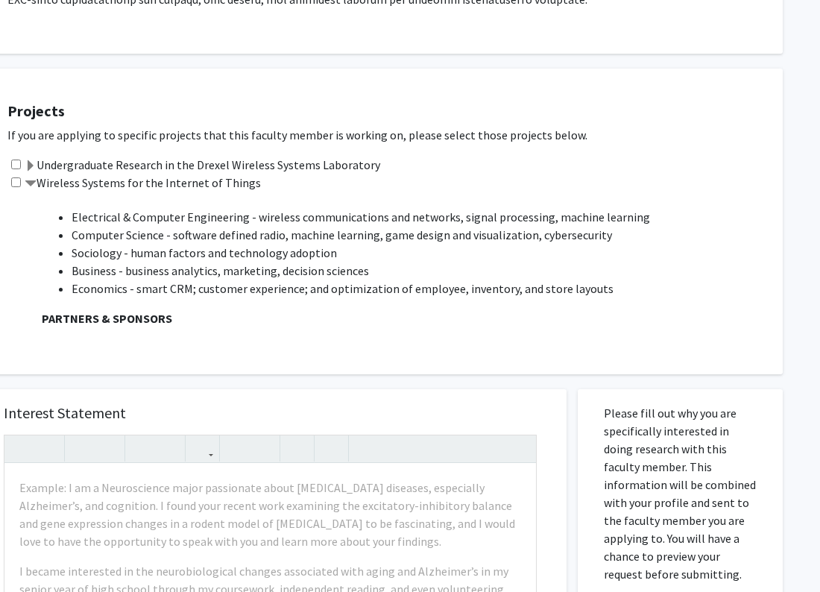
scroll to position [778, 0]
